Goal: Information Seeking & Learning: Learn about a topic

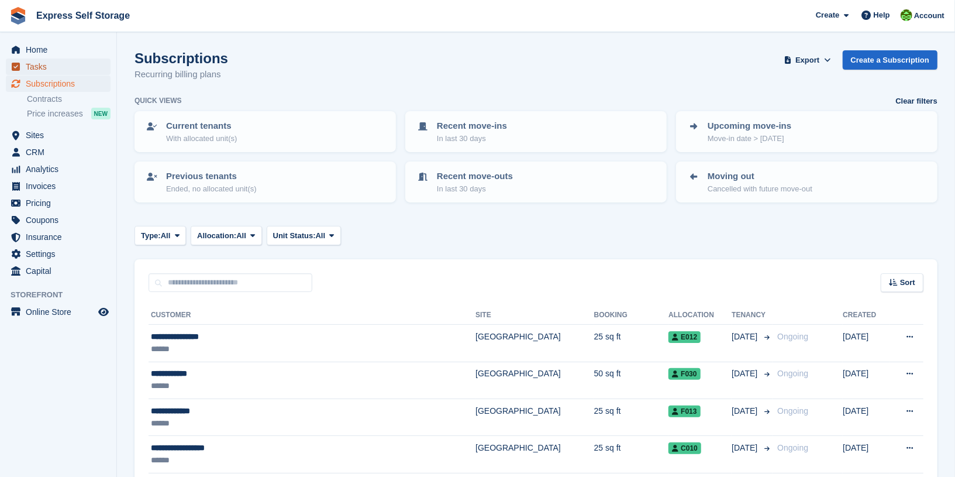
click at [82, 63] on span "Tasks" at bounding box center [61, 67] width 70 height 16
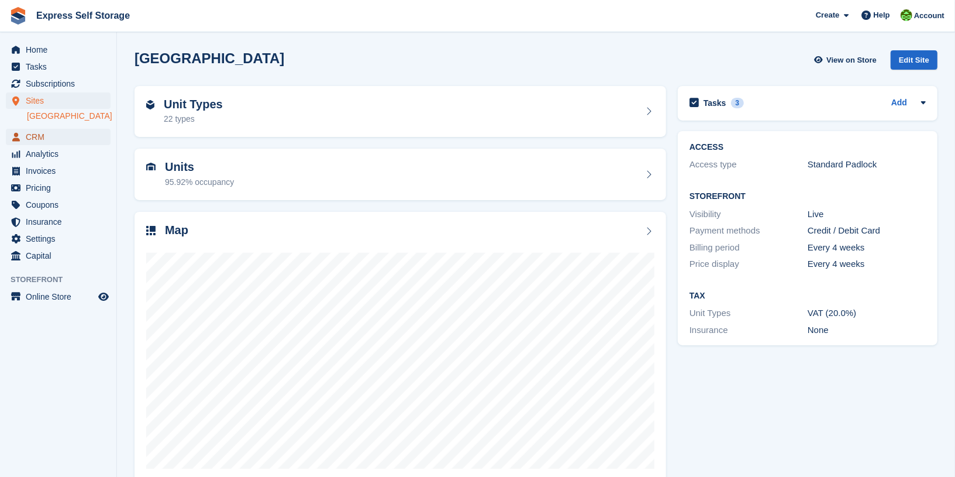
click at [67, 139] on span "CRM" at bounding box center [61, 137] width 70 height 16
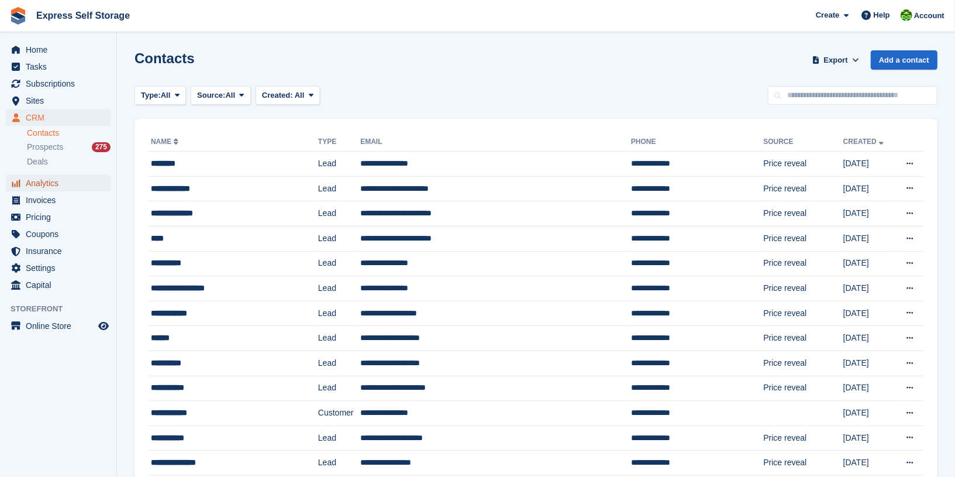
click at [63, 178] on span "Analytics" at bounding box center [61, 183] width 70 height 16
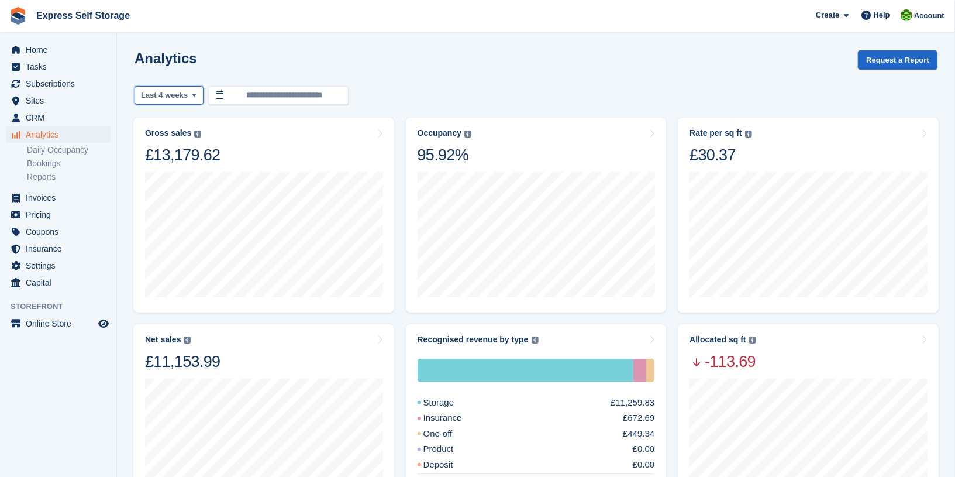
click at [188, 91] on span "Last 4 weeks" at bounding box center [164, 96] width 47 height 12
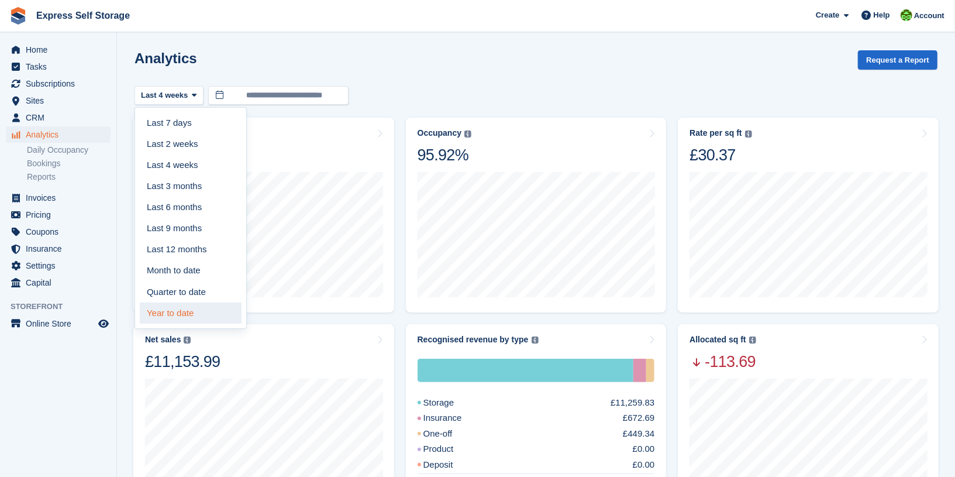
click at [207, 302] on link "Year to date" at bounding box center [191, 312] width 102 height 21
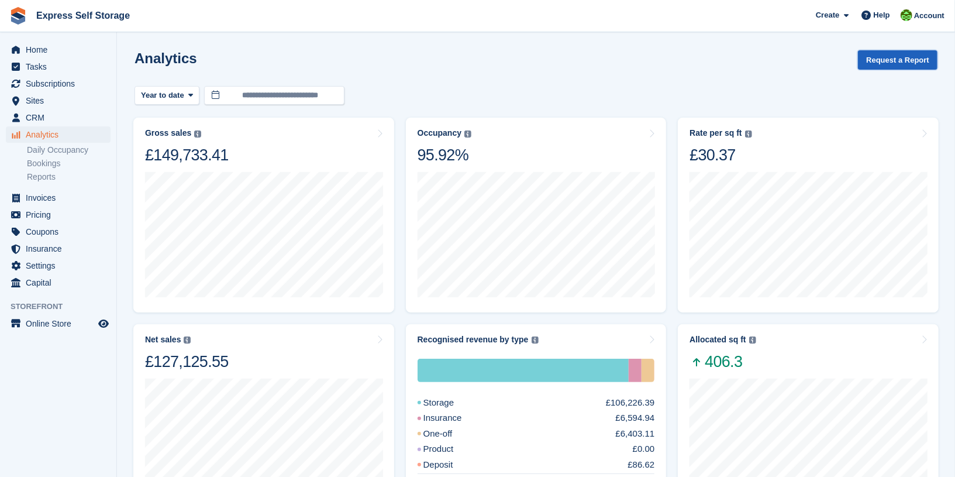
click at [907, 59] on button "Request a Report" at bounding box center [898, 59] width 80 height 19
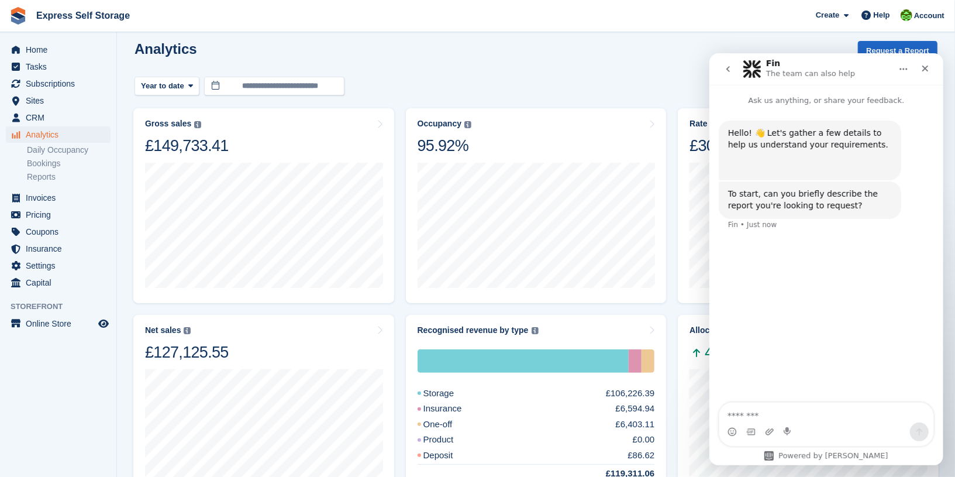
scroll to position [12, 0]
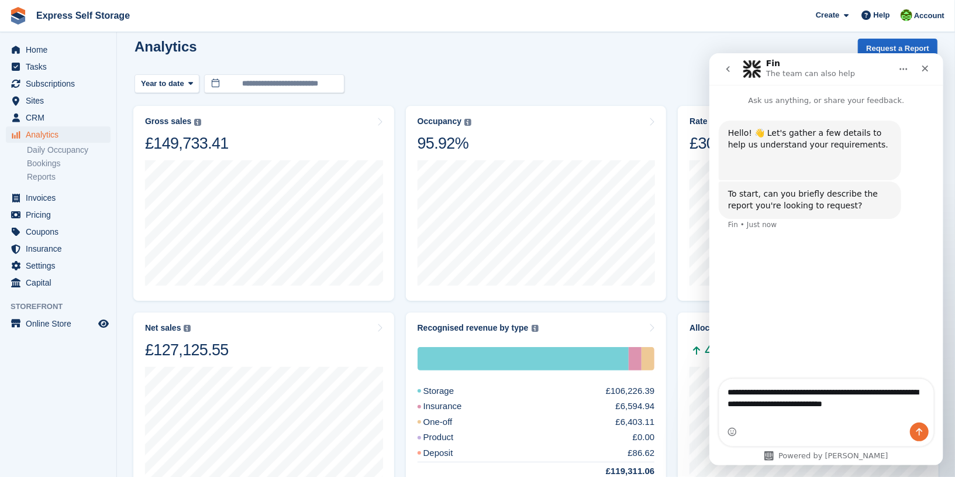
type textarea "**********"
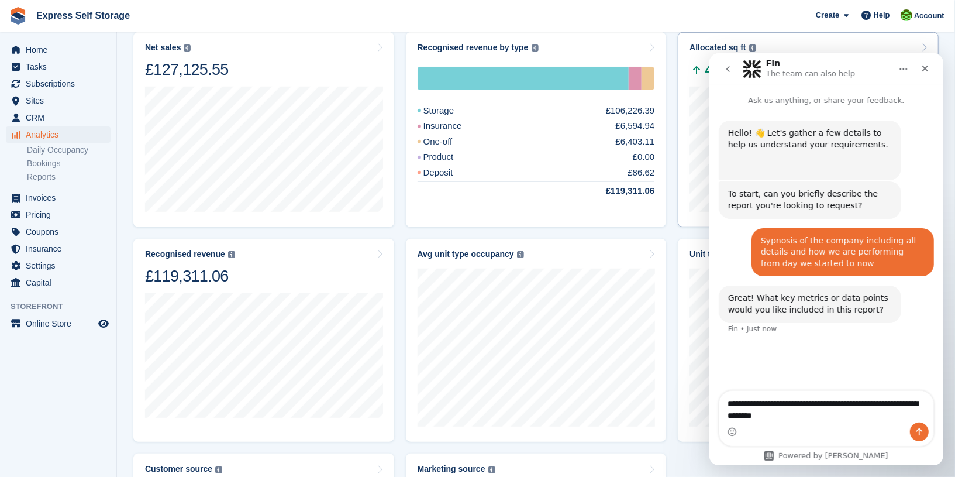
scroll to position [297, 0]
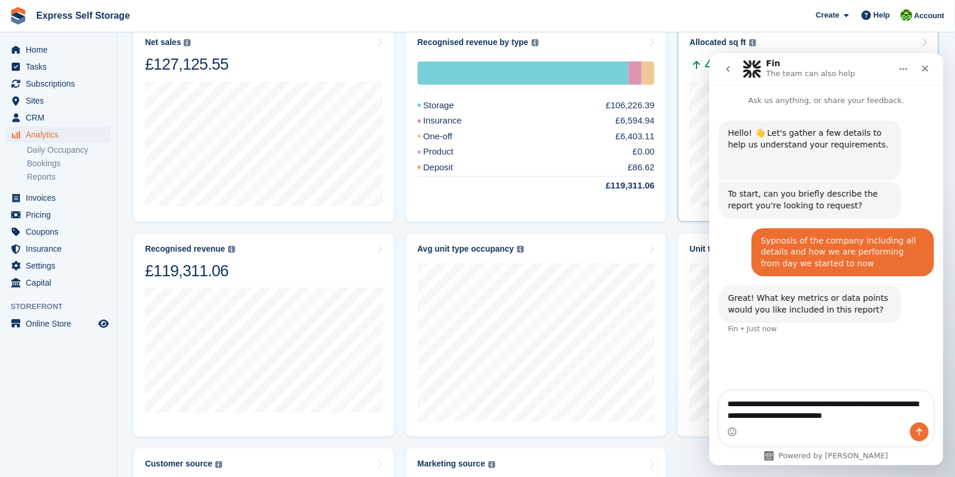
type textarea "**********"
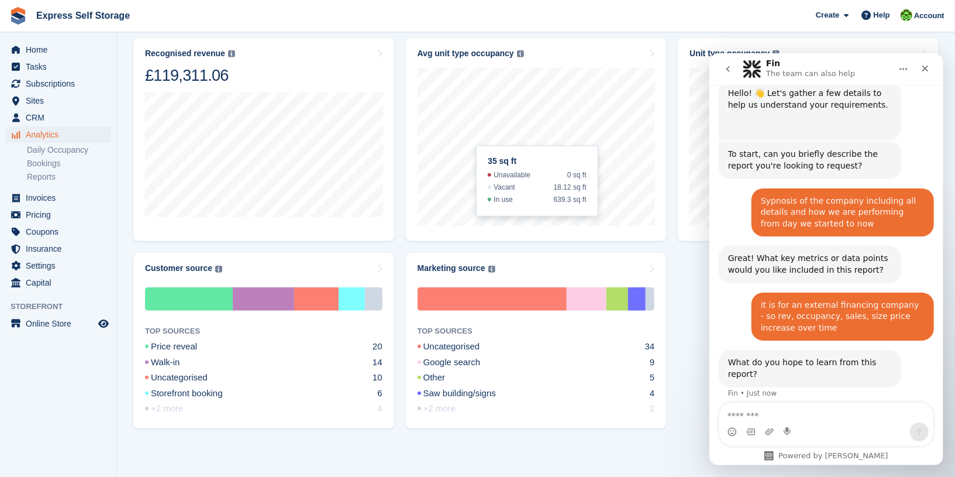
scroll to position [48, 0]
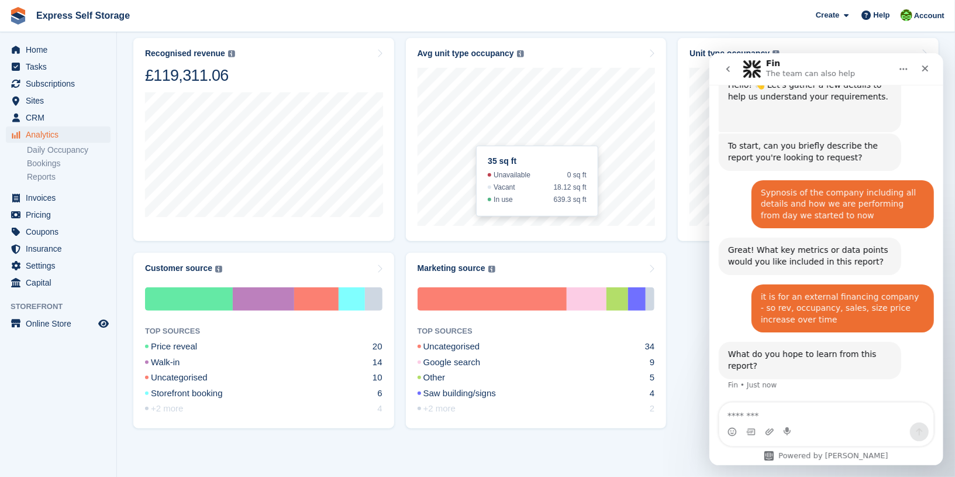
click at [733, 417] on textarea "Message…" at bounding box center [826, 412] width 215 height 20
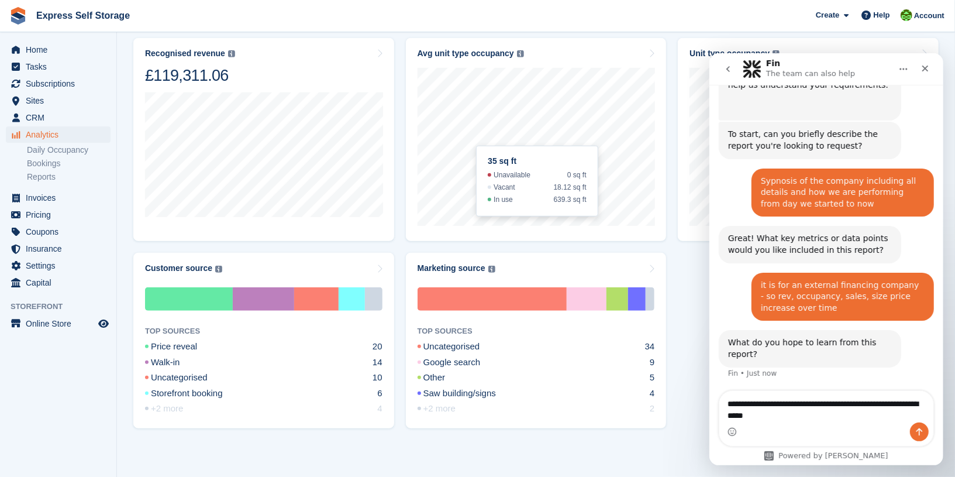
type textarea "**********"
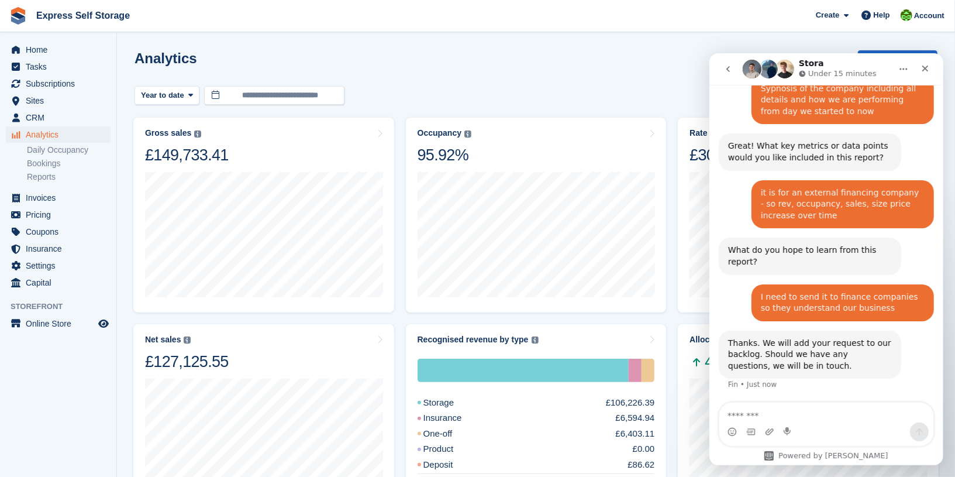
scroll to position [185, 0]
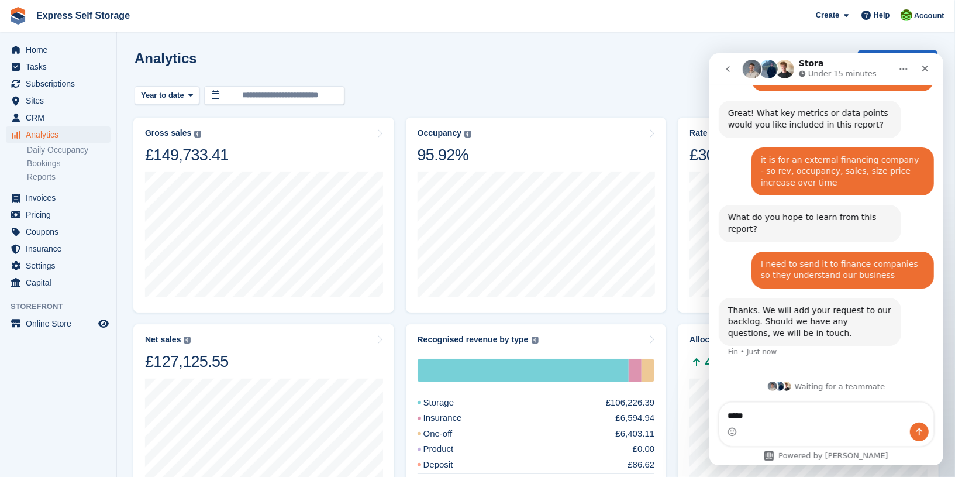
type textarea "******"
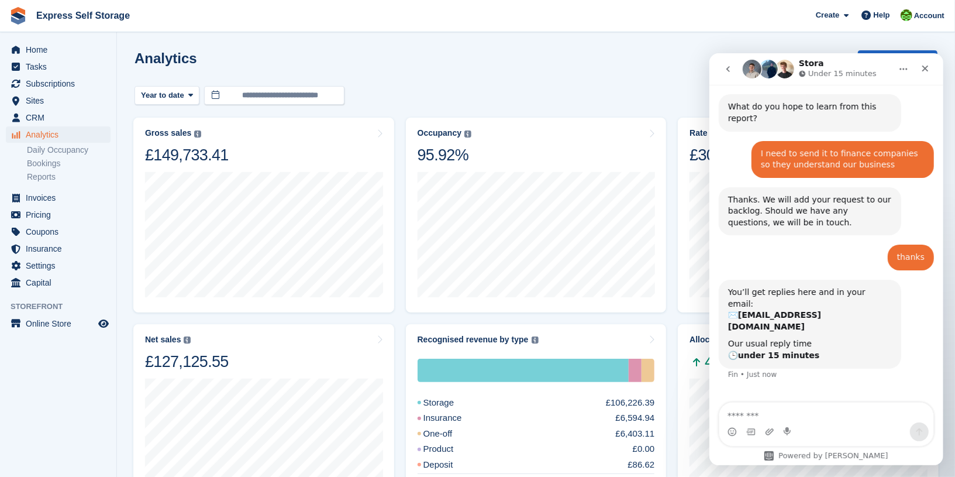
scroll to position [295, 0]
click at [932, 75] on div "Close" at bounding box center [924, 67] width 21 height 21
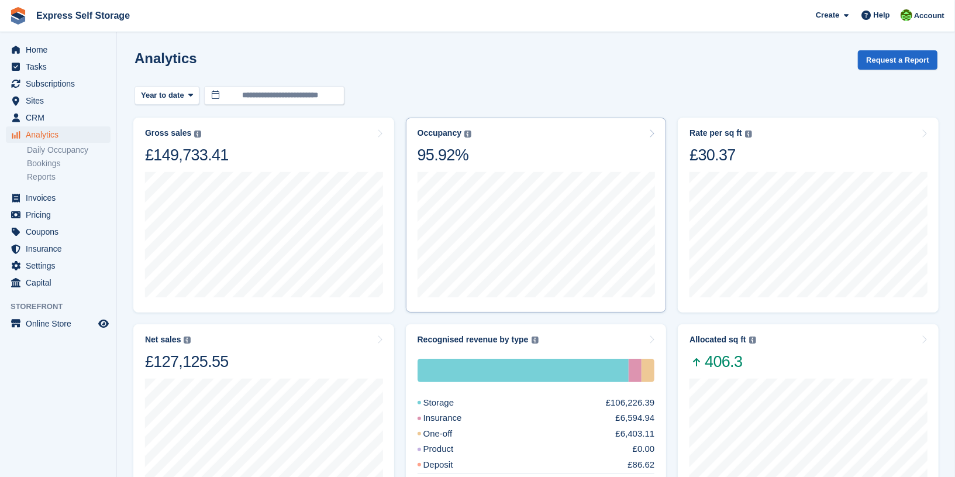
click at [558, 160] on div "Occupancy Percentage of all allocated units in terms of area. Includes units wi…" at bounding box center [537, 146] width 238 height 37
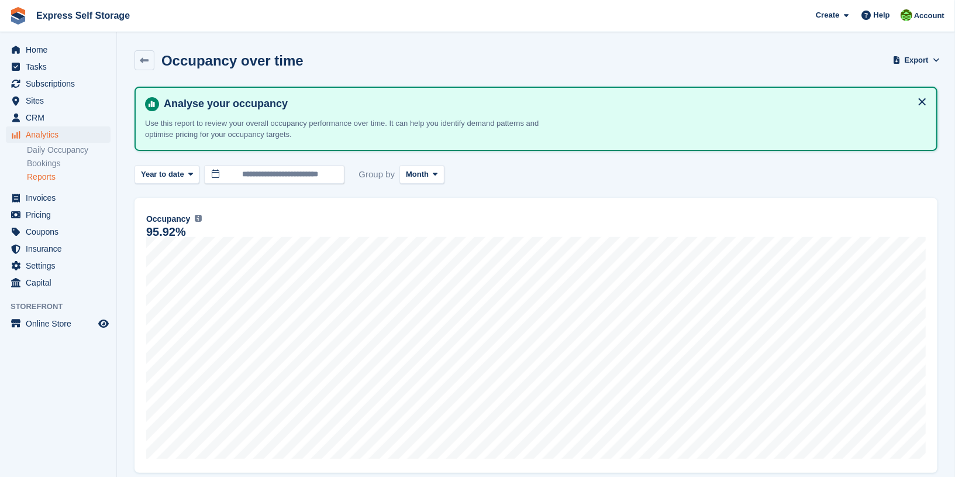
click at [161, 68] on div "Occupancy over time" at bounding box center [219, 60] width 169 height 20
click at [156, 66] on div "Occupancy over time" at bounding box center [228, 61] width 149 height 16
click at [145, 63] on icon at bounding box center [144, 60] width 9 height 9
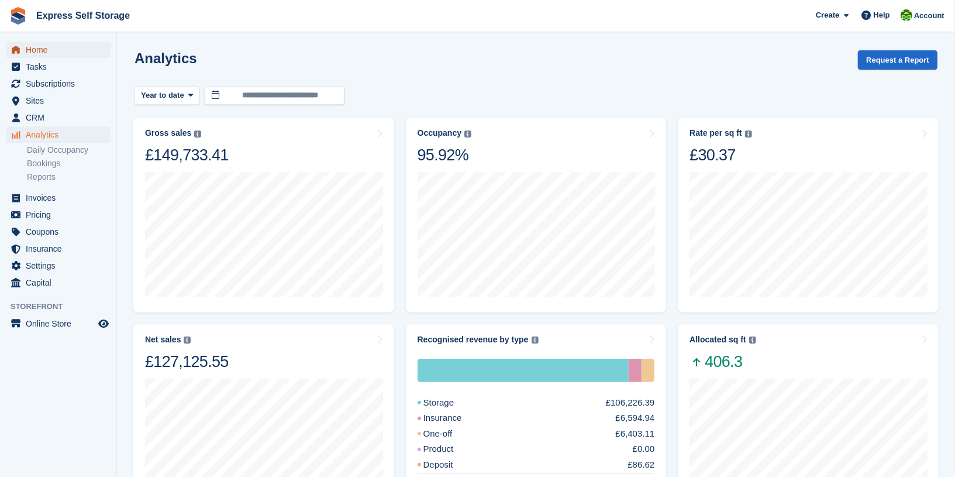
click at [55, 47] on span "Home" at bounding box center [61, 50] width 70 height 16
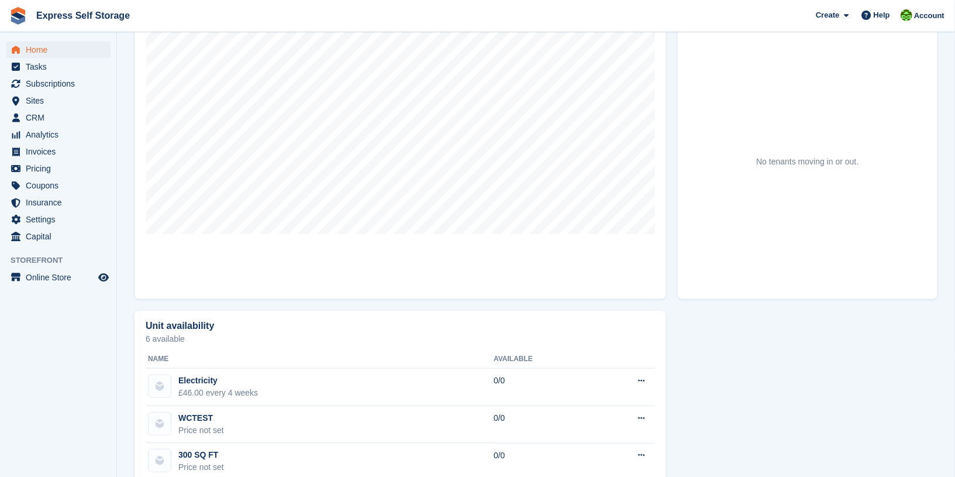
scroll to position [391, 0]
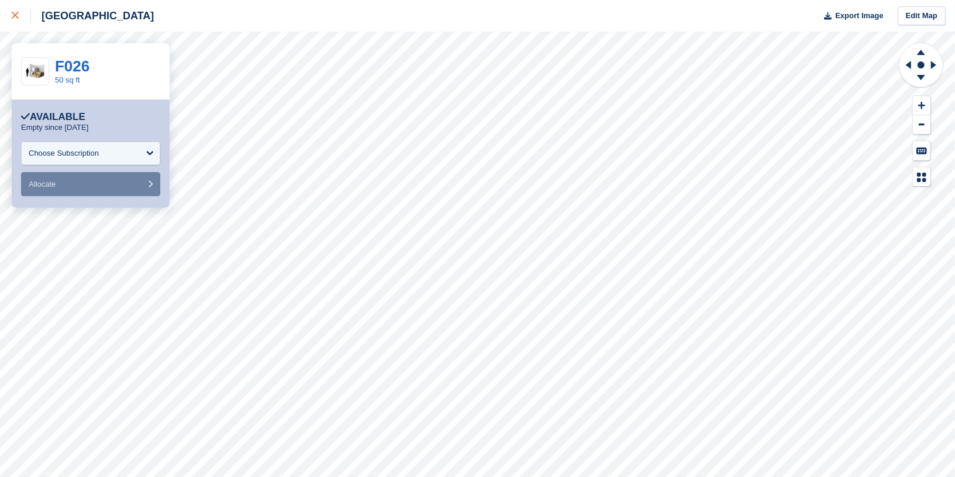
click at [19, 19] on div at bounding box center [21, 16] width 19 height 14
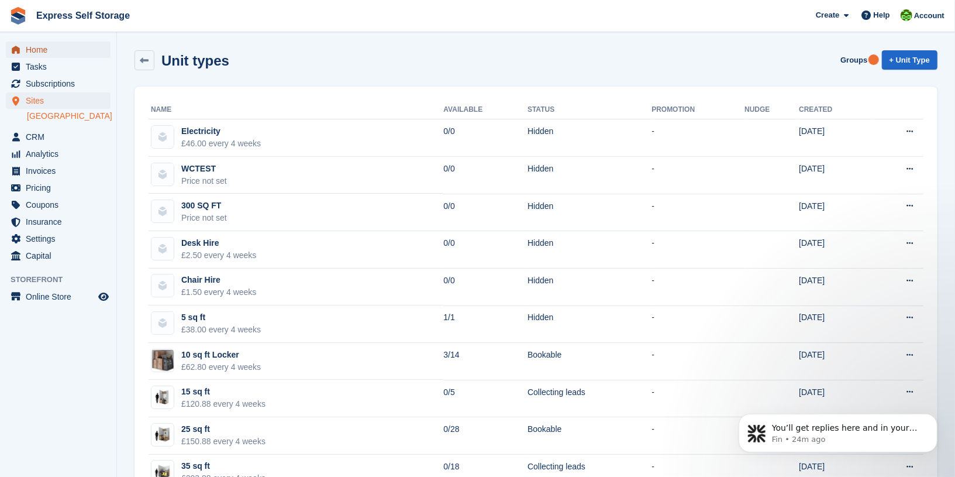
click at [82, 56] on span "Home" at bounding box center [61, 50] width 70 height 16
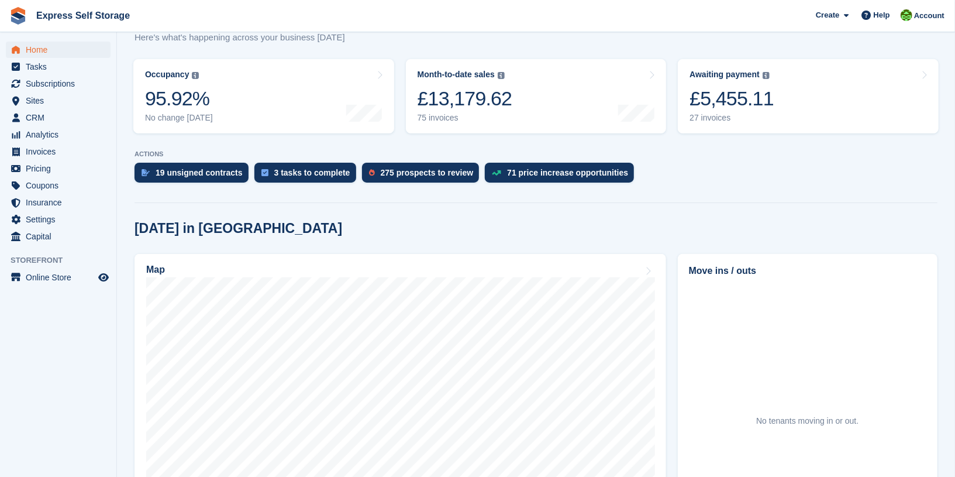
scroll to position [129, 0]
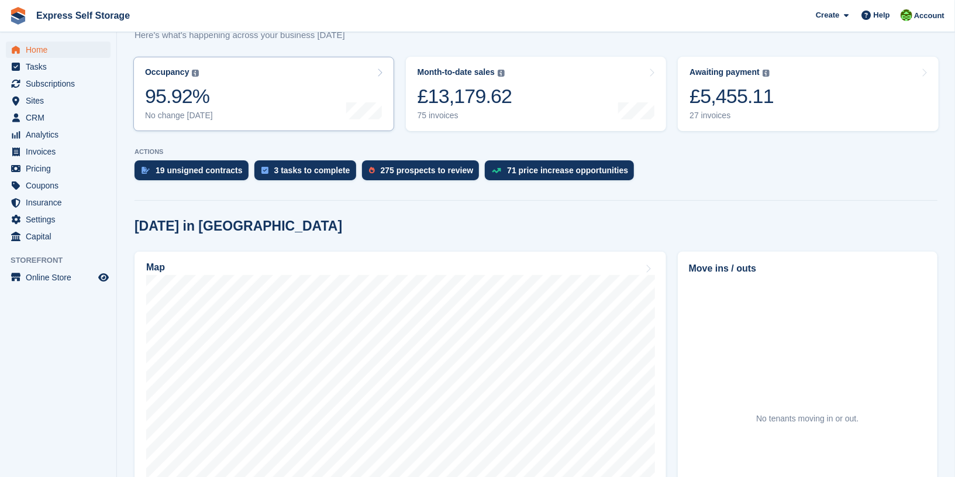
click at [234, 86] on link "Occupancy The percentage of all currently allocated units in terms of area. Inc…" at bounding box center [263, 94] width 261 height 74
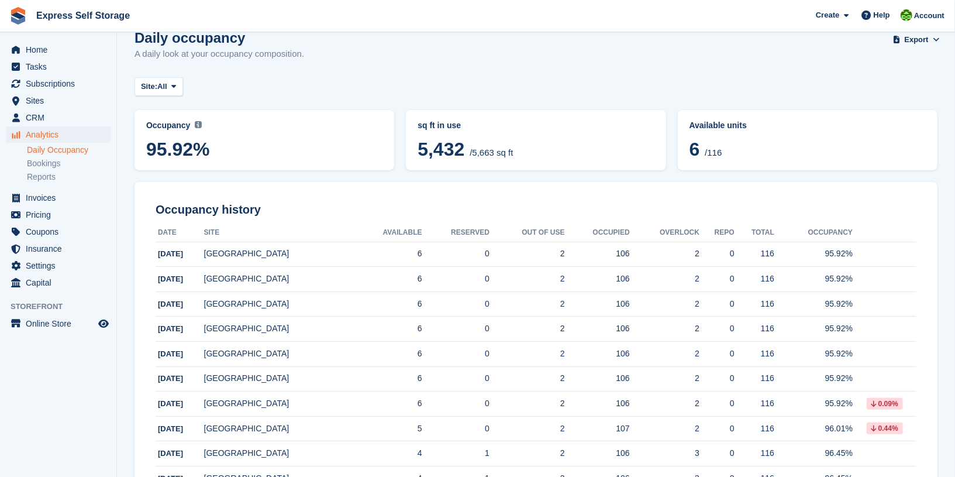
scroll to position [21, 0]
click at [39, 214] on span "Pricing" at bounding box center [61, 215] width 70 height 16
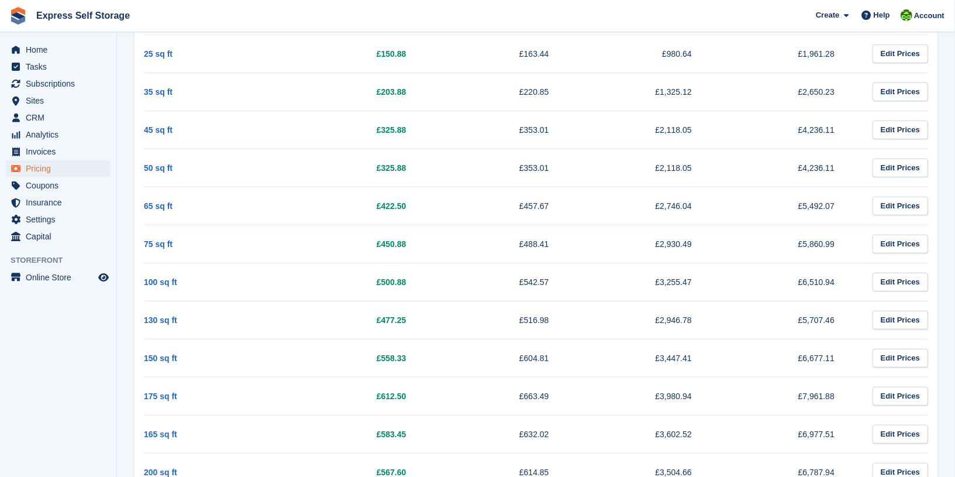
scroll to position [489, 0]
click at [67, 170] on span "Pricing" at bounding box center [61, 168] width 70 height 16
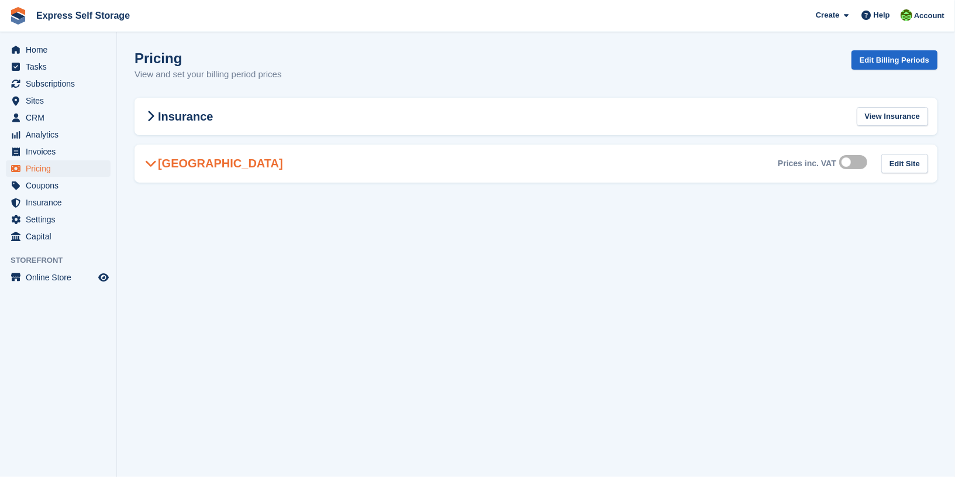
scroll to position [0, 0]
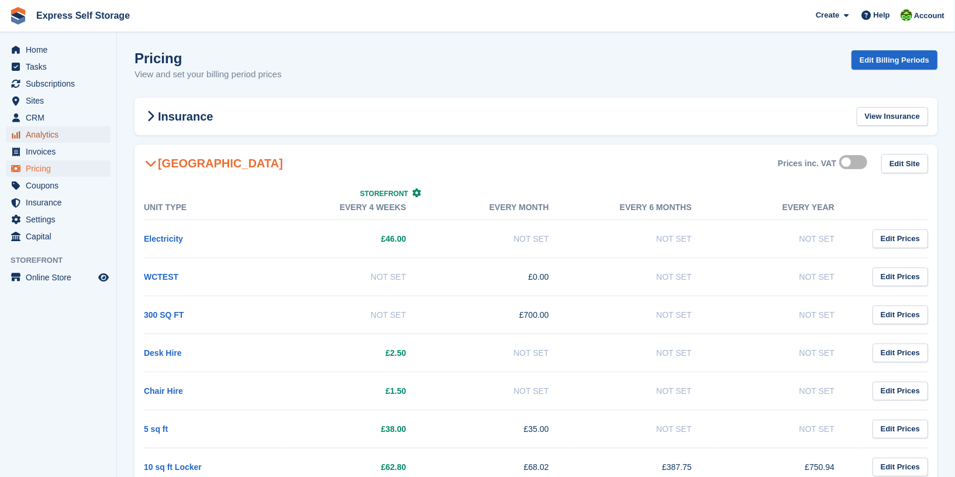
click at [31, 137] on span "Analytics" at bounding box center [61, 134] width 70 height 16
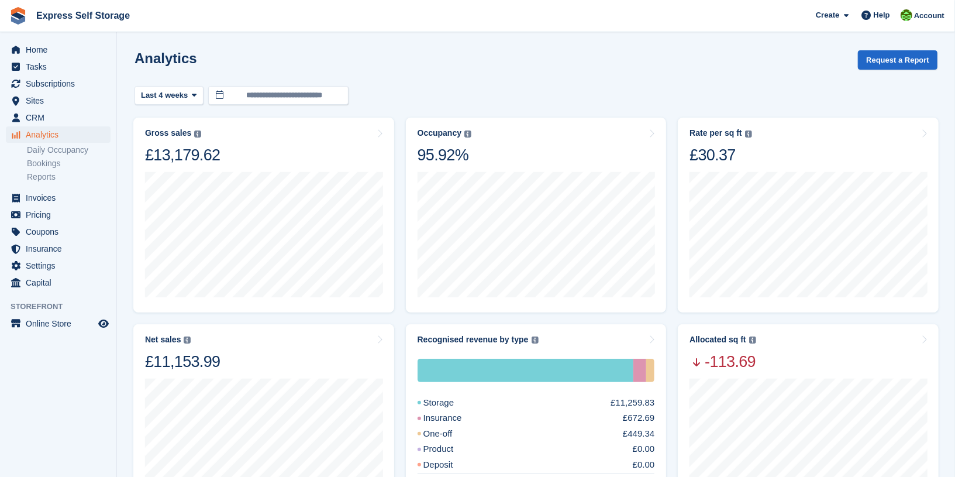
click at [180, 81] on div "Analytics Request a Report" at bounding box center [536, 66] width 803 height 33
click at [184, 90] on span "Last 4 weeks" at bounding box center [164, 96] width 47 height 12
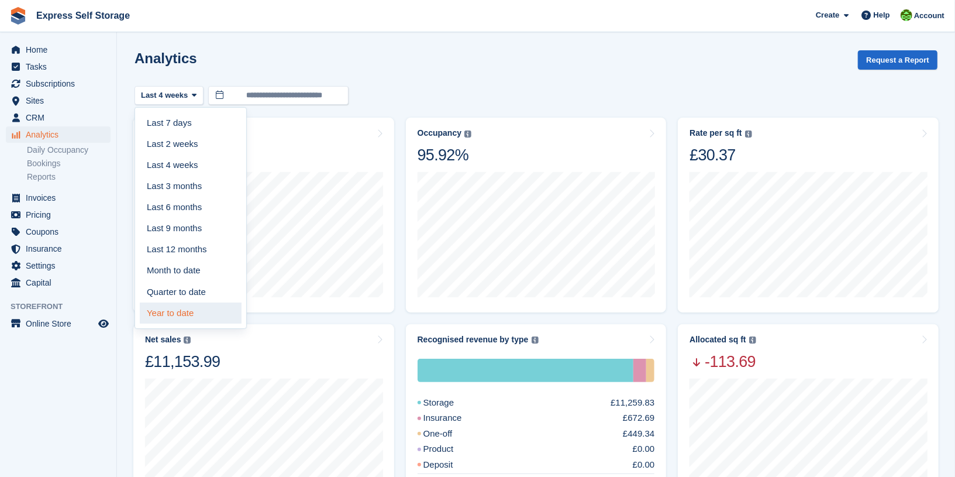
click at [183, 318] on link "Year to date" at bounding box center [191, 312] width 102 height 21
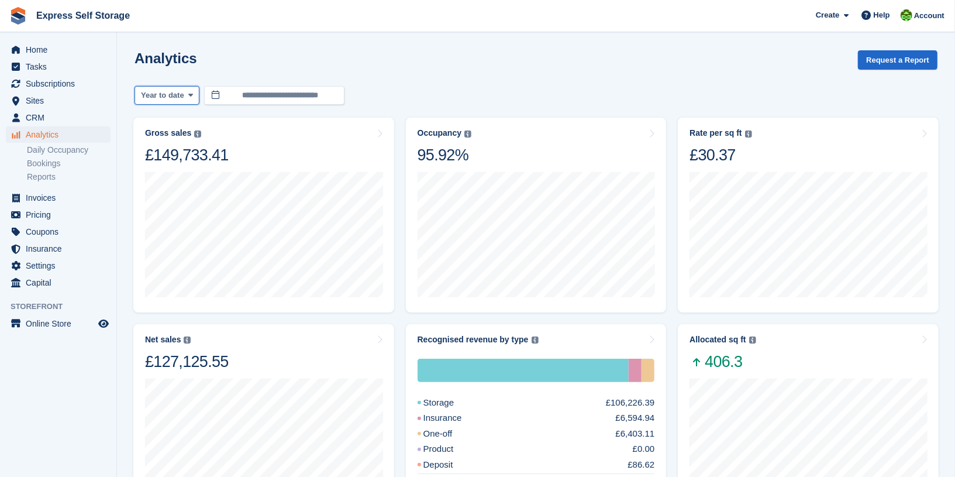
click at [188, 86] on button "Year to date" at bounding box center [167, 95] width 65 height 19
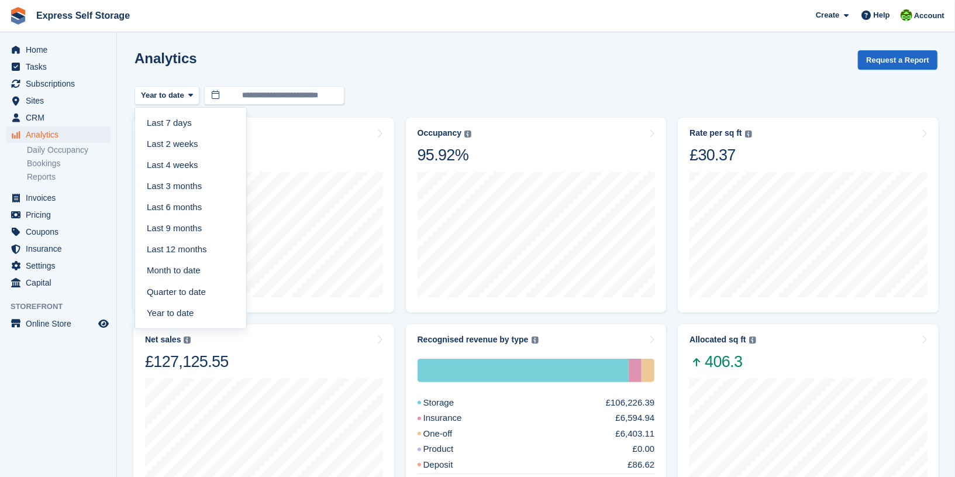
click at [477, 66] on div "Analytics Request a Report" at bounding box center [536, 66] width 803 height 33
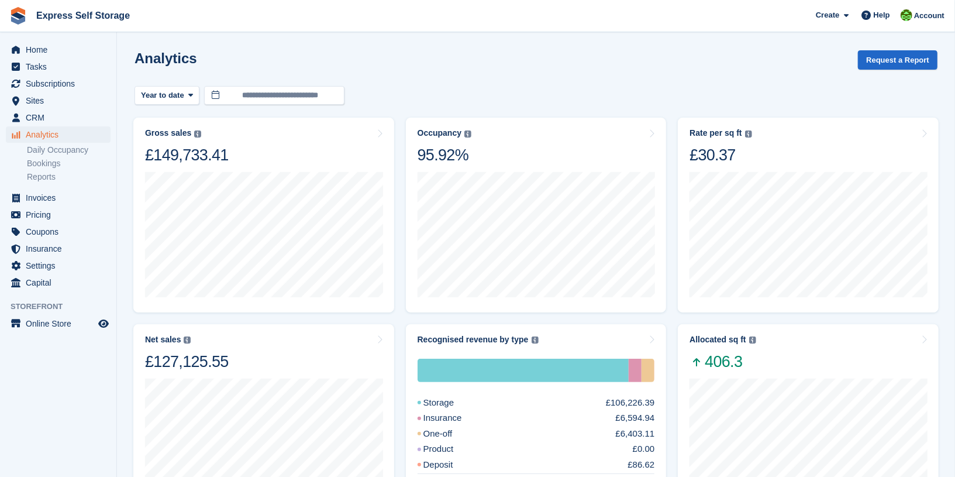
click at [381, 75] on div "Analytics Request a Report" at bounding box center [536, 66] width 803 height 33
click at [466, 133] on img at bounding box center [468, 133] width 7 height 7
click at [546, 155] on div "Occupancy Percentage of all allocated units in terms of area. Includes units wi…" at bounding box center [537, 146] width 238 height 37
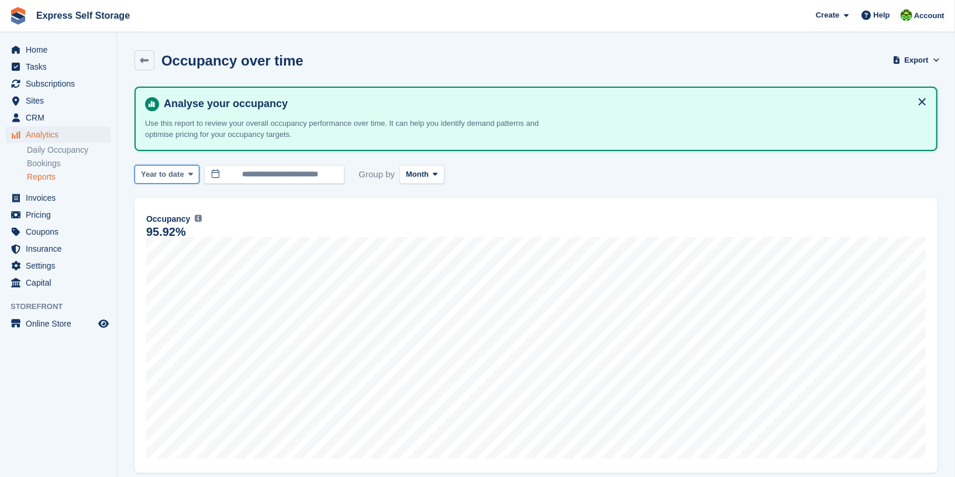
click at [193, 175] on icon at bounding box center [190, 174] width 5 height 8
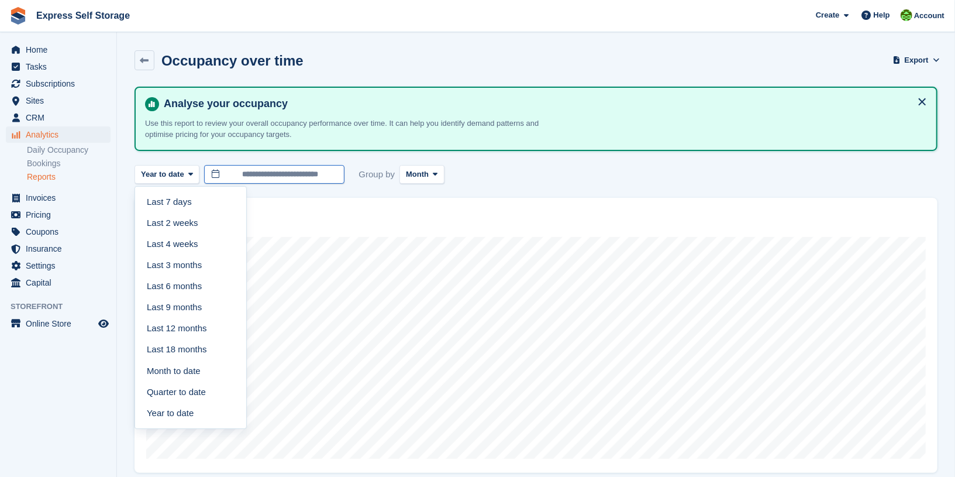
click at [256, 178] on input "**********" at bounding box center [274, 174] width 140 height 19
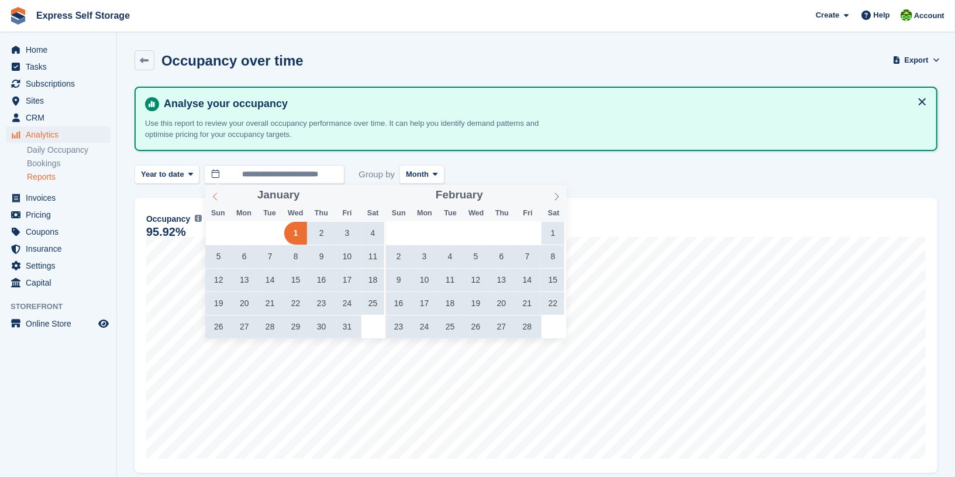
click at [215, 198] on icon at bounding box center [215, 196] width 8 height 8
type input "****"
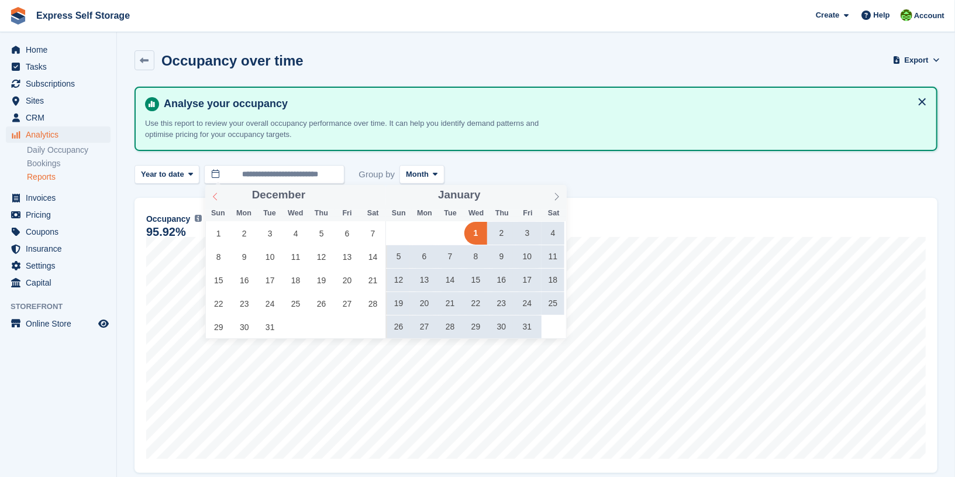
click at [215, 198] on icon at bounding box center [215, 196] width 8 height 8
type input "****"
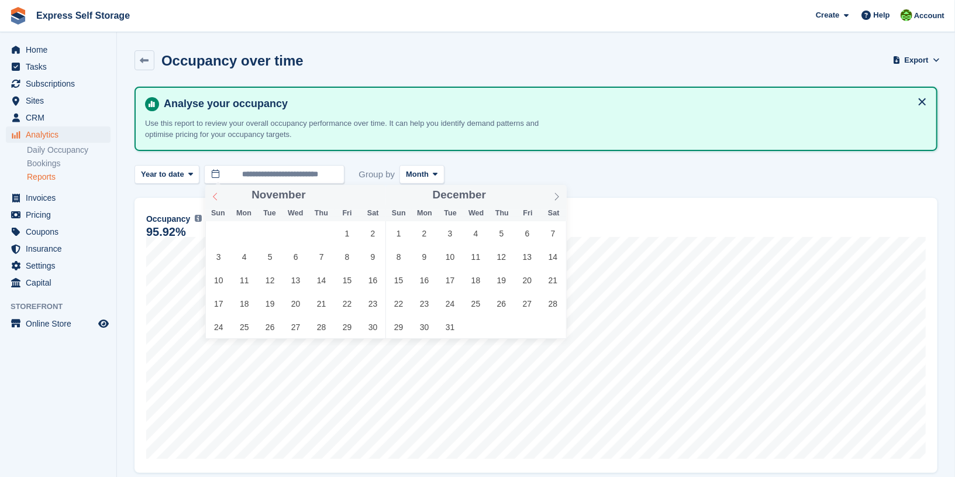
click at [215, 198] on icon at bounding box center [215, 196] width 8 height 8
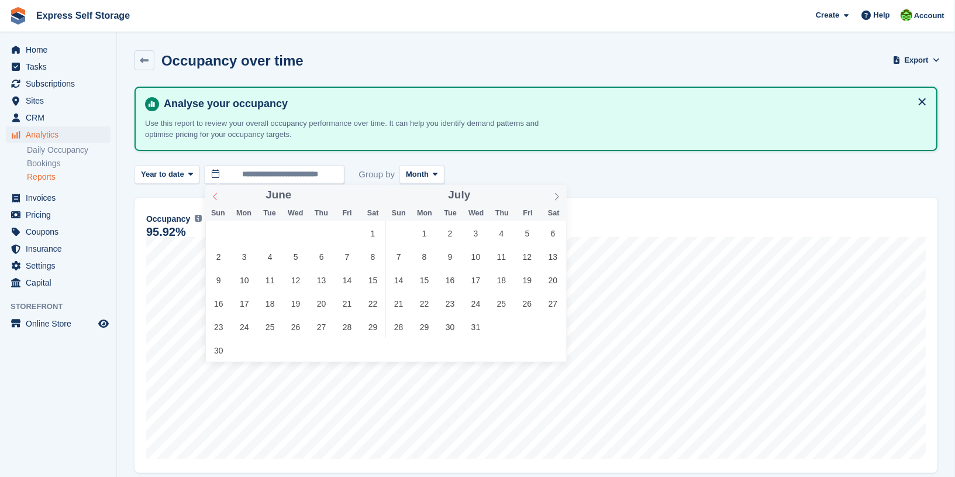
click at [215, 198] on icon at bounding box center [215, 196] width 8 height 8
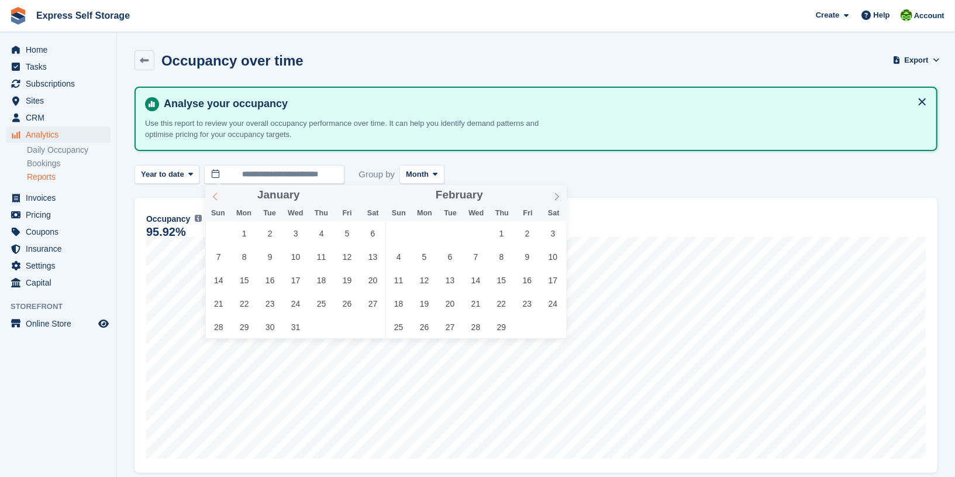
click at [215, 198] on icon at bounding box center [215, 196] width 8 height 8
type input "****"
click at [417, 231] on span "1" at bounding box center [424, 233] width 23 height 23
type input "**********"
click at [553, 199] on icon at bounding box center [557, 196] width 8 height 8
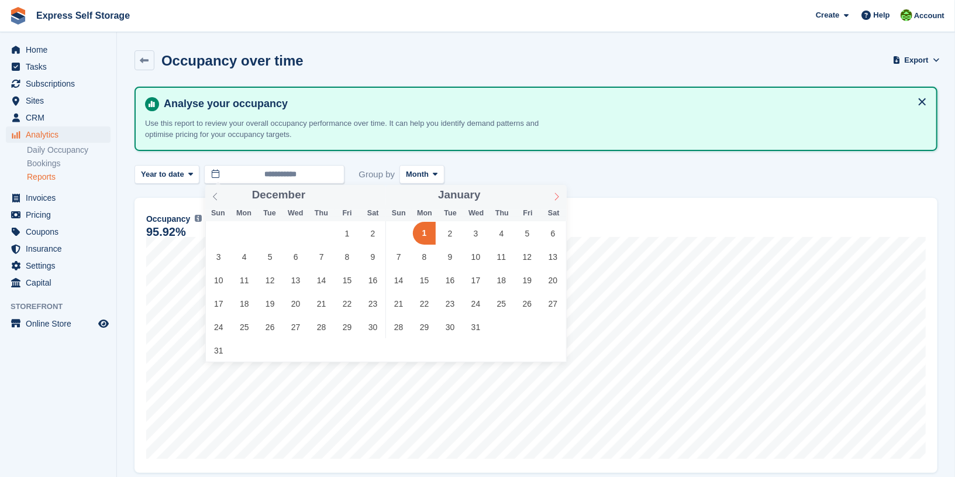
type input "****"
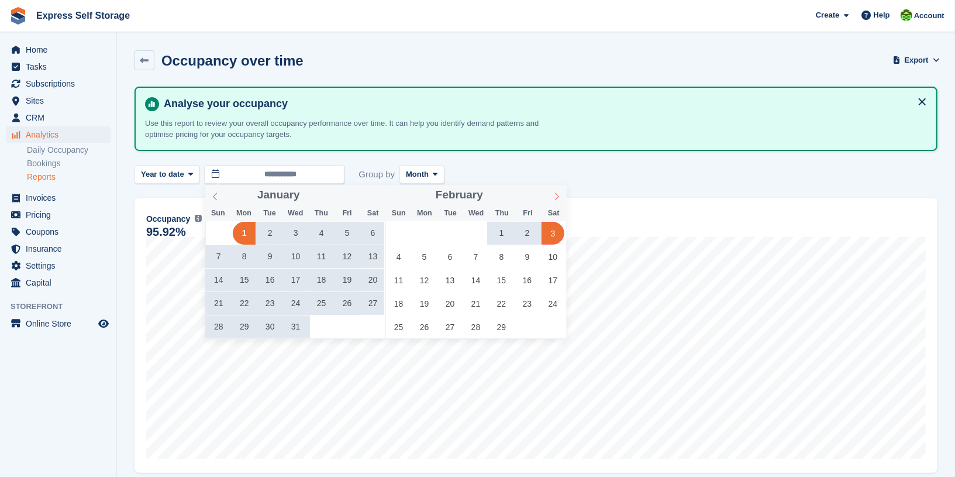
click at [553, 198] on icon at bounding box center [557, 196] width 8 height 8
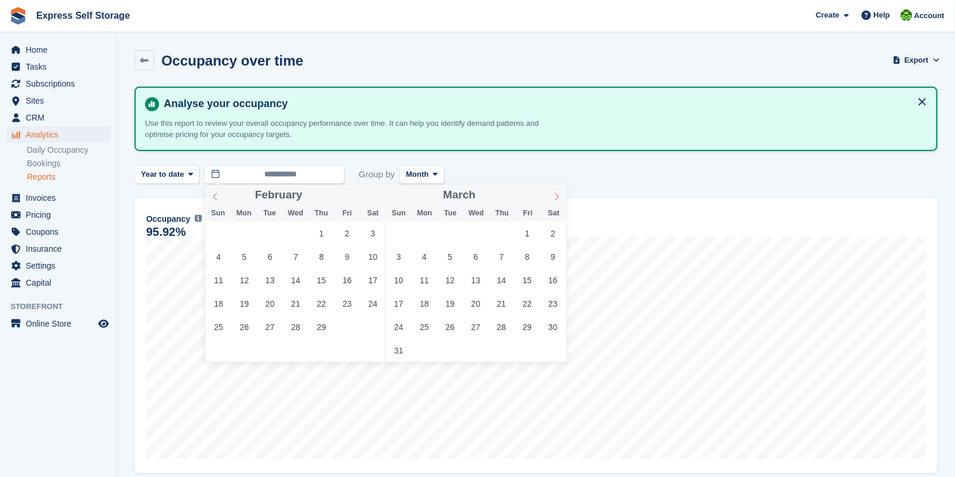
click at [553, 198] on icon at bounding box center [557, 196] width 8 height 8
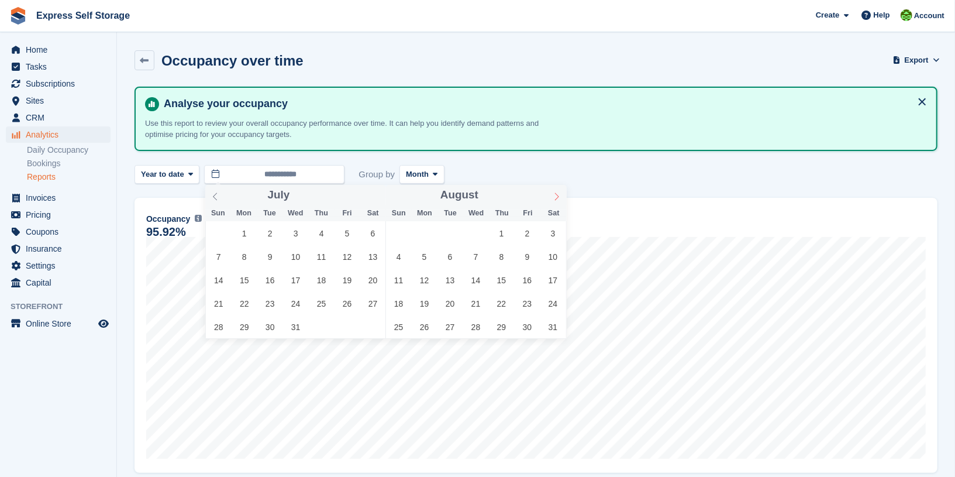
click at [553, 198] on icon at bounding box center [557, 196] width 8 height 8
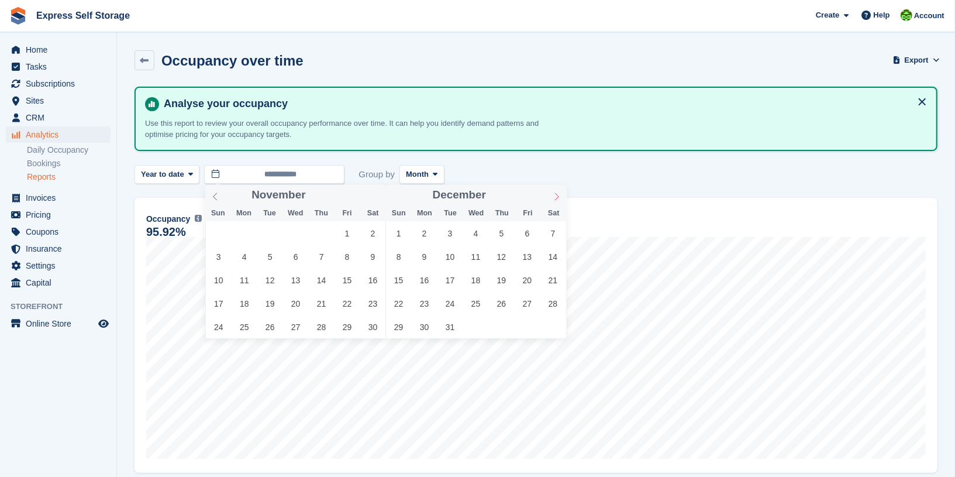
type input "****"
click at [553, 198] on icon at bounding box center [557, 196] width 8 height 8
type input "****"
click at [553, 198] on icon at bounding box center [557, 196] width 8 height 8
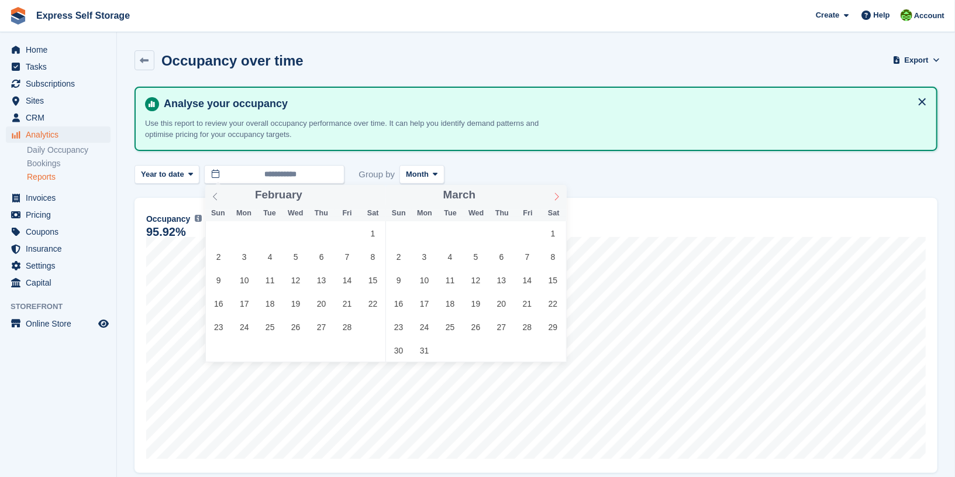
click at [553, 198] on icon at bounding box center [557, 196] width 8 height 8
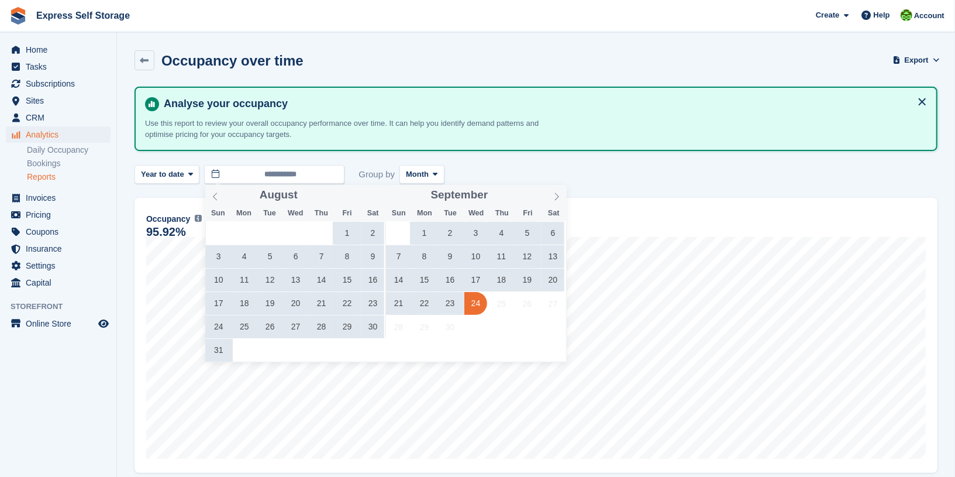
click at [483, 307] on span "24" at bounding box center [476, 303] width 23 height 23
type input "**********"
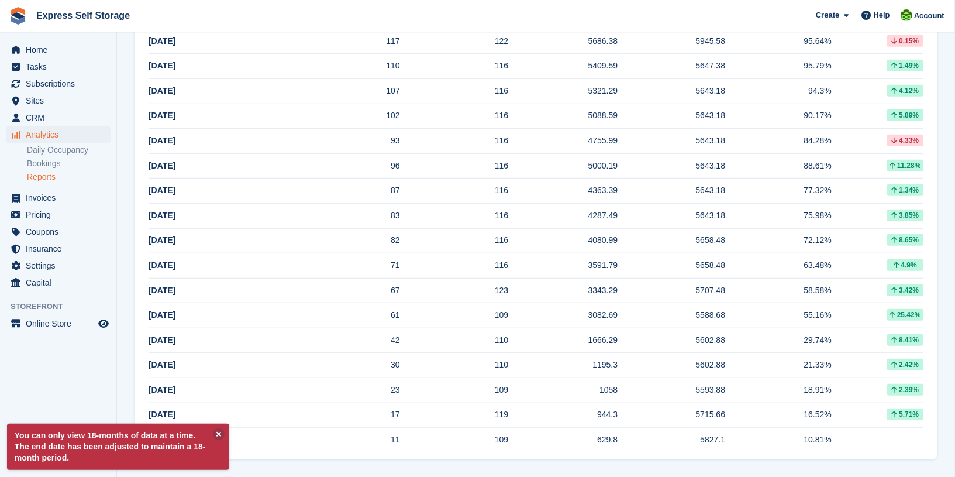
scroll to position [542, 0]
drag, startPoint x: 412, startPoint y: 439, endPoint x: 383, endPoint y: 439, distance: 28.7
click at [383, 439] on tr "Jan 2024 11 109 629.8 5827.1 10.81%" at bounding box center [536, 439] width 775 height 25
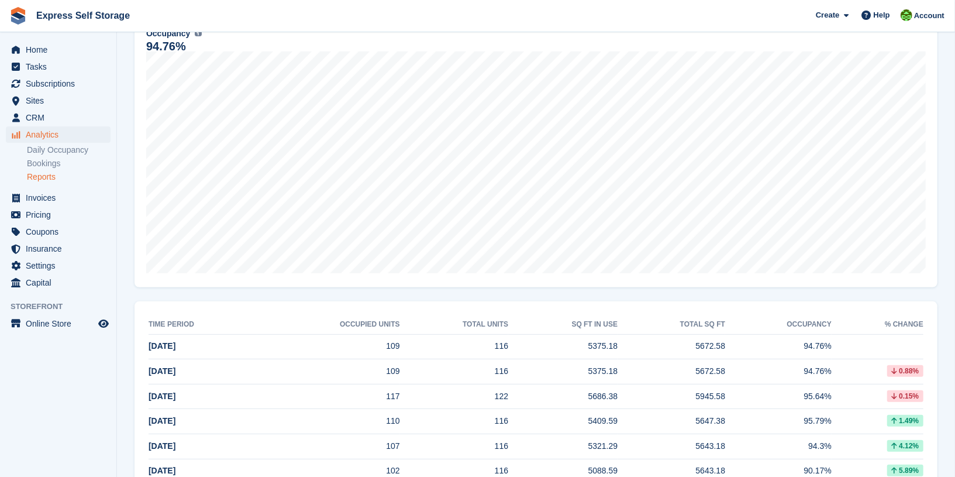
scroll to position [168, 0]
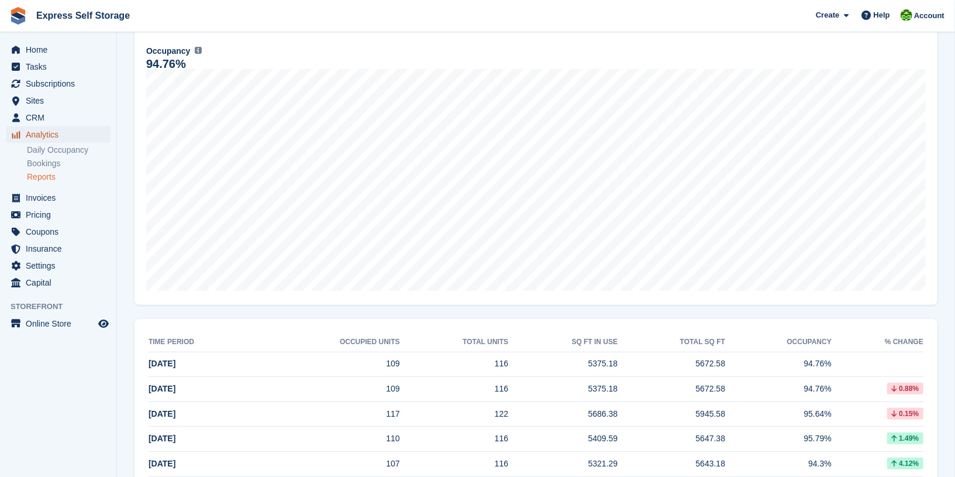
click at [76, 140] on span "Analytics" at bounding box center [61, 134] width 70 height 16
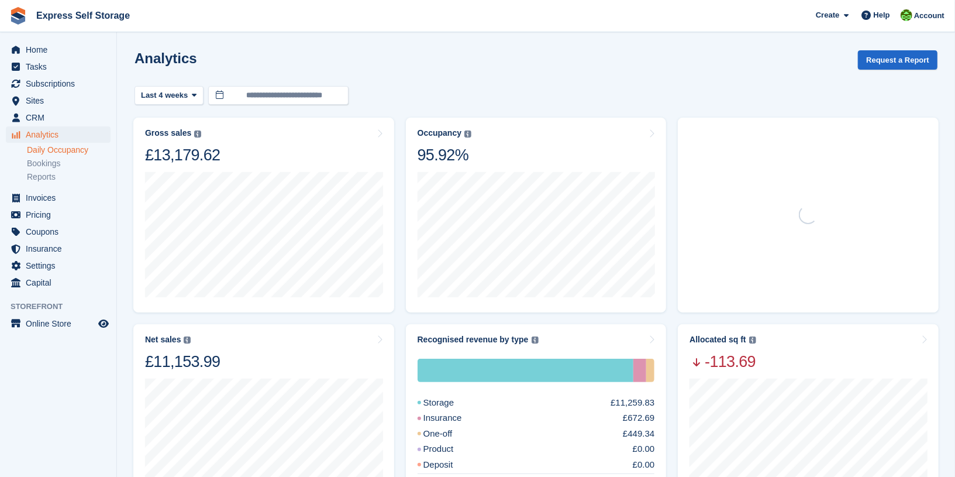
click at [73, 152] on link "Daily Occupancy" at bounding box center [69, 150] width 84 height 11
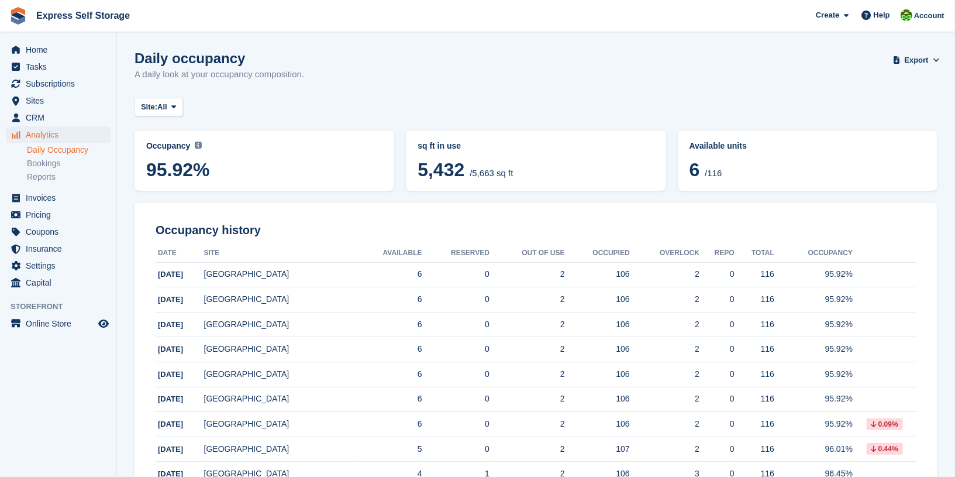
click at [66, 164] on link "Bookings" at bounding box center [69, 163] width 84 height 11
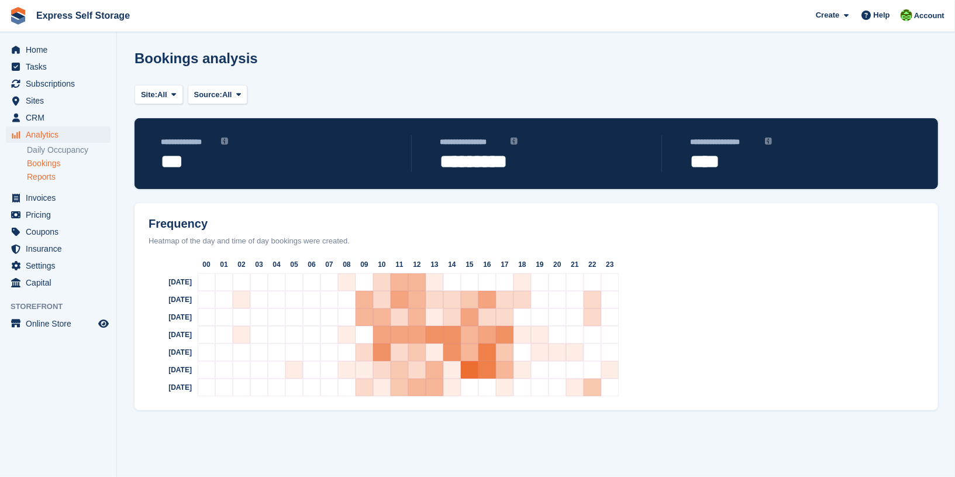
click at [60, 179] on link "Reports" at bounding box center [69, 176] width 84 height 11
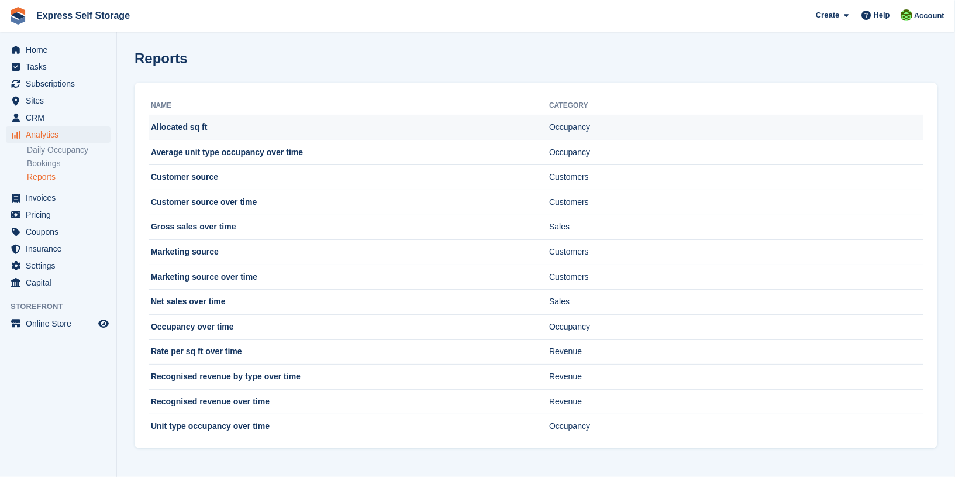
click at [287, 125] on td "Allocated sq ft" at bounding box center [349, 127] width 401 height 25
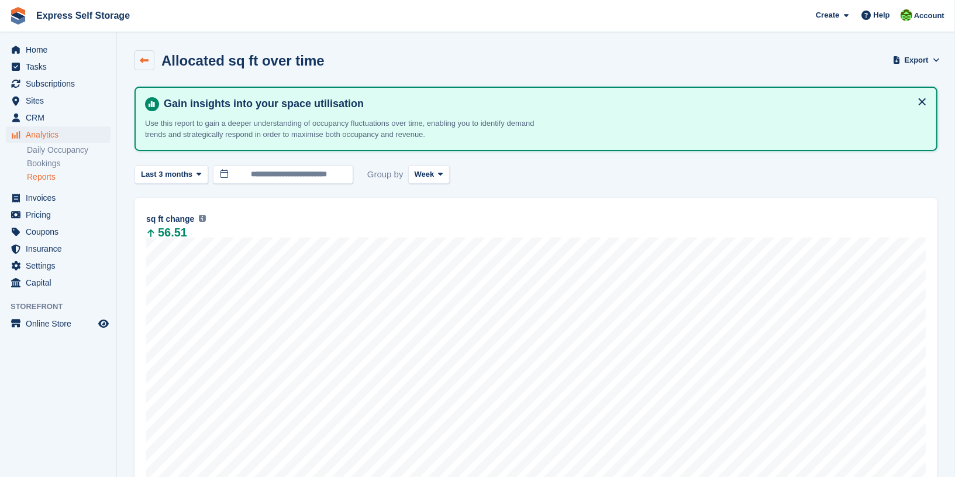
click at [139, 58] on link at bounding box center [145, 60] width 20 height 20
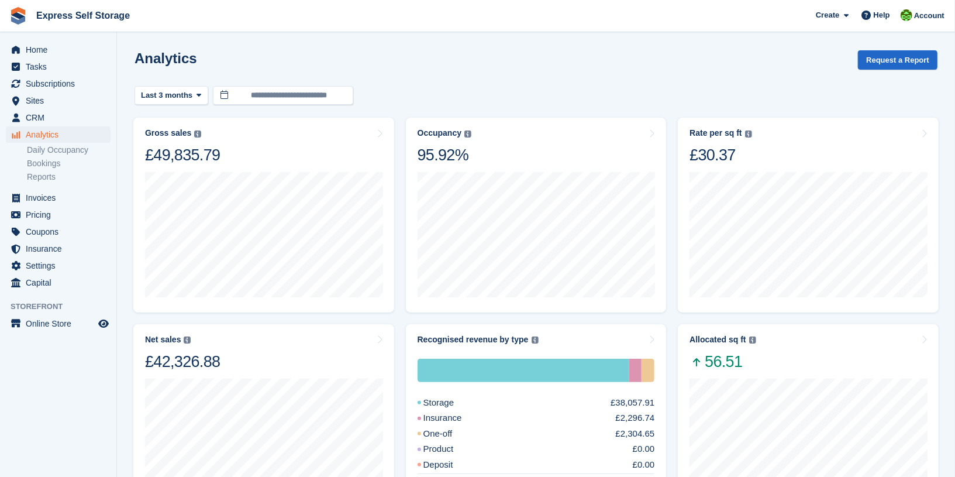
click at [53, 169] on li "Bookings" at bounding box center [72, 163] width 90 height 12
click at [50, 177] on link "Reports" at bounding box center [69, 176] width 84 height 11
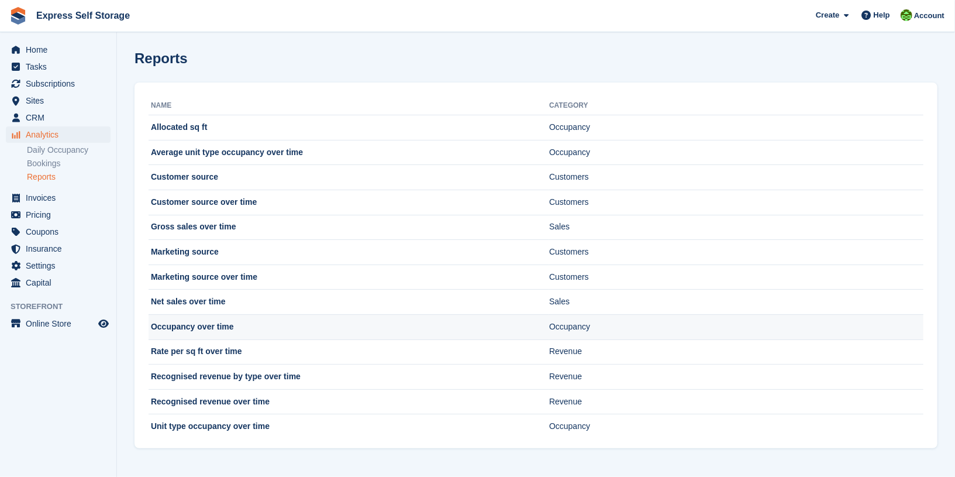
click at [280, 315] on td "Occupancy over time" at bounding box center [349, 326] width 401 height 25
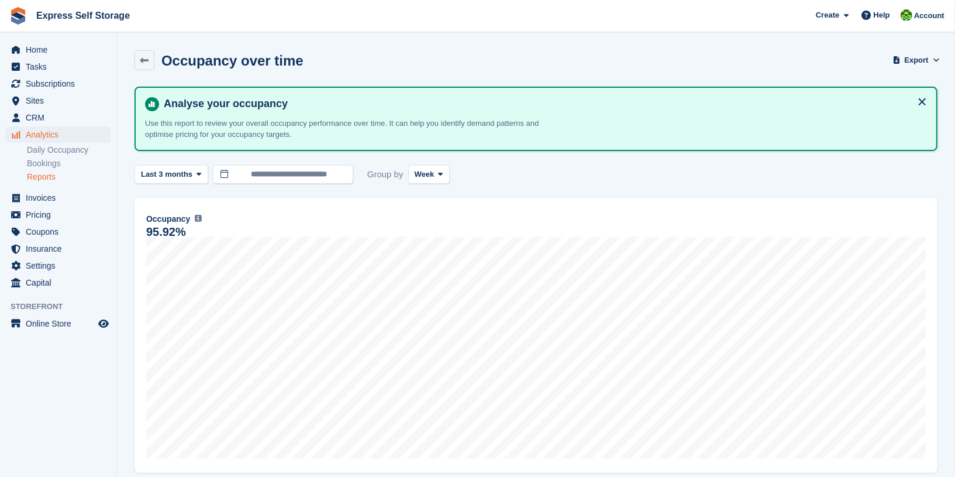
click at [150, 45] on section "Occupancy over time Export Export occupancy over time metrics Export a CSV of a…" at bounding box center [536, 437] width 838 height 875
click at [150, 51] on link at bounding box center [145, 60] width 20 height 20
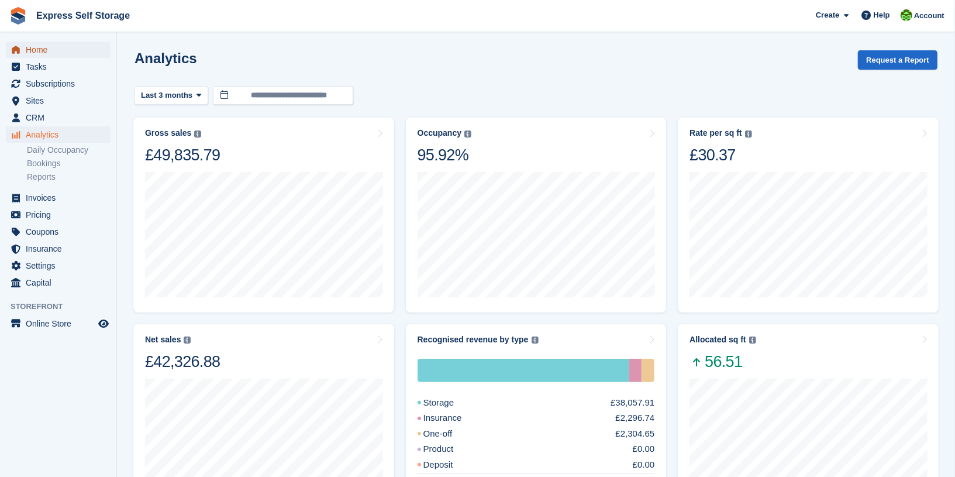
click at [36, 53] on span "Home" at bounding box center [61, 50] width 70 height 16
